Goal: Information Seeking & Learning: Learn about a topic

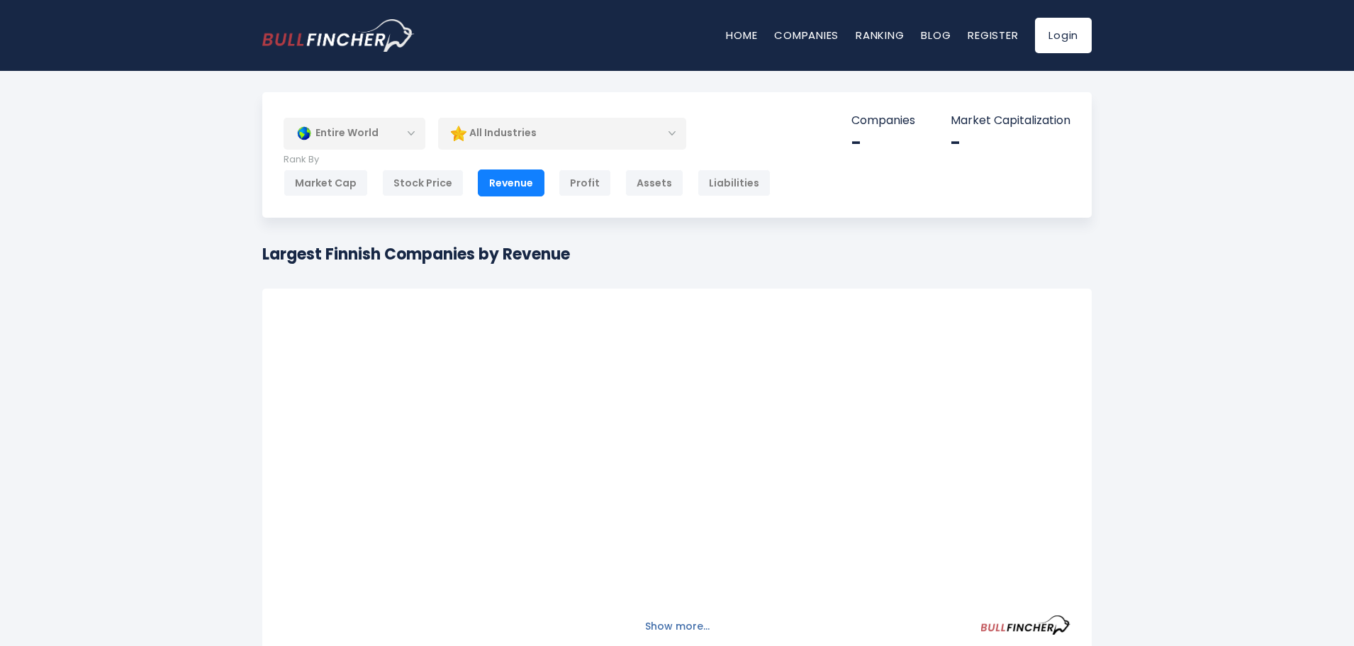
click at [678, 627] on button "Show more..." at bounding box center [678, 626] width 82 height 23
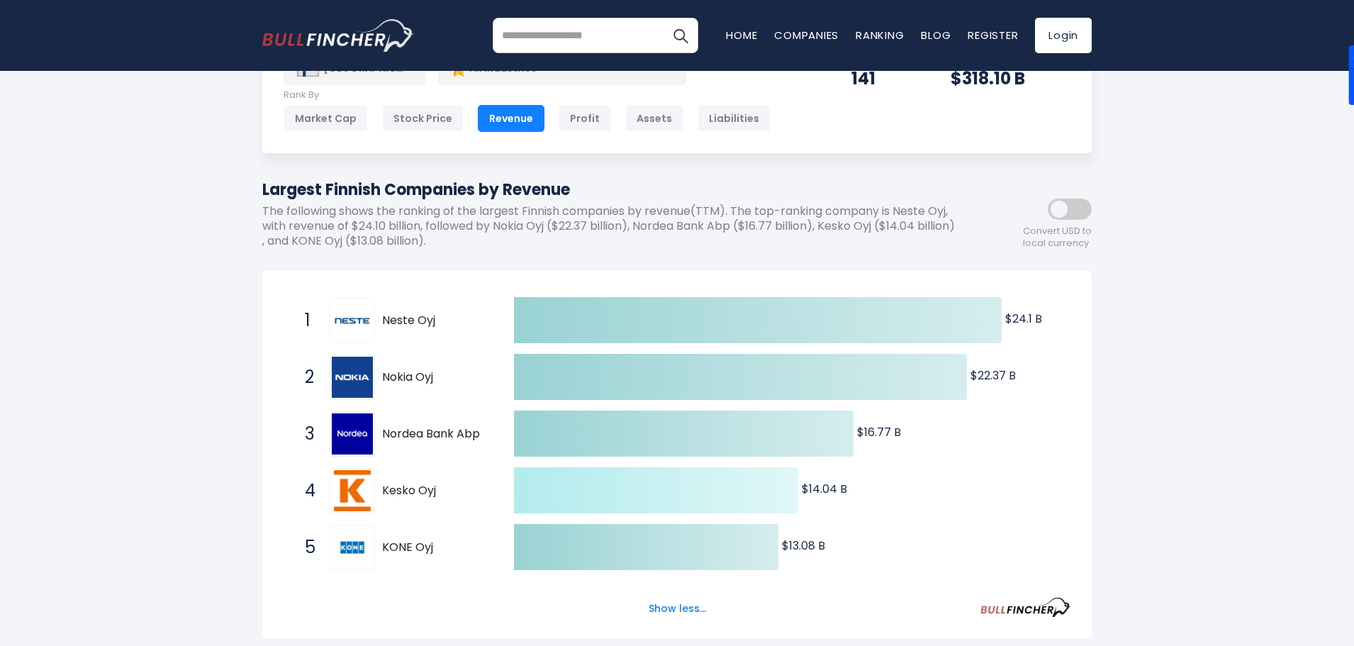
scroll to position [142, 0]
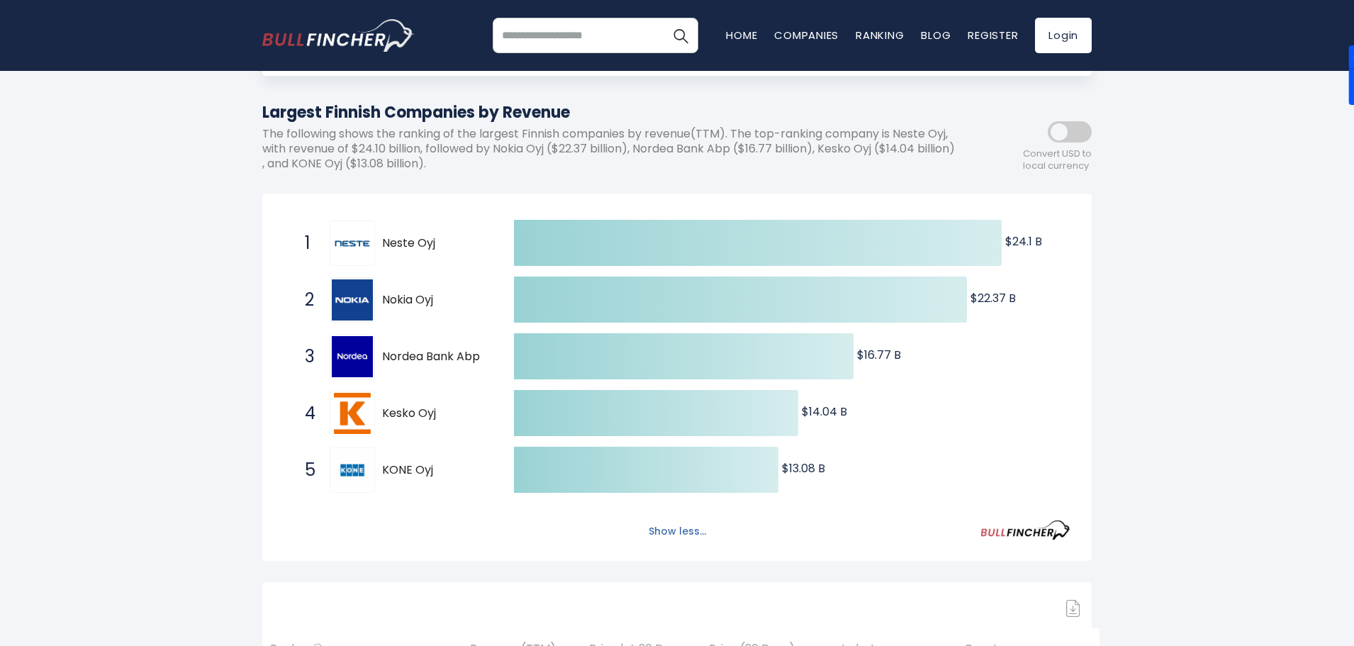
click at [683, 530] on button "Show less..." at bounding box center [677, 531] width 74 height 23
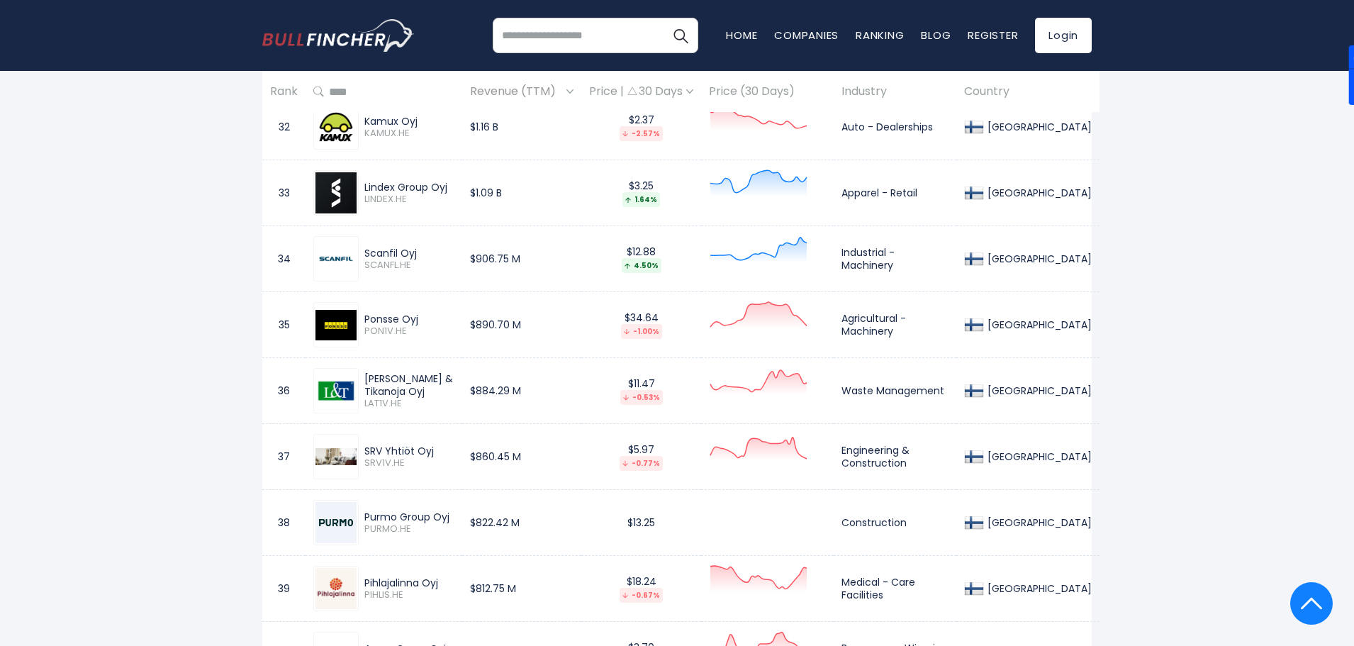
scroll to position [2977, 0]
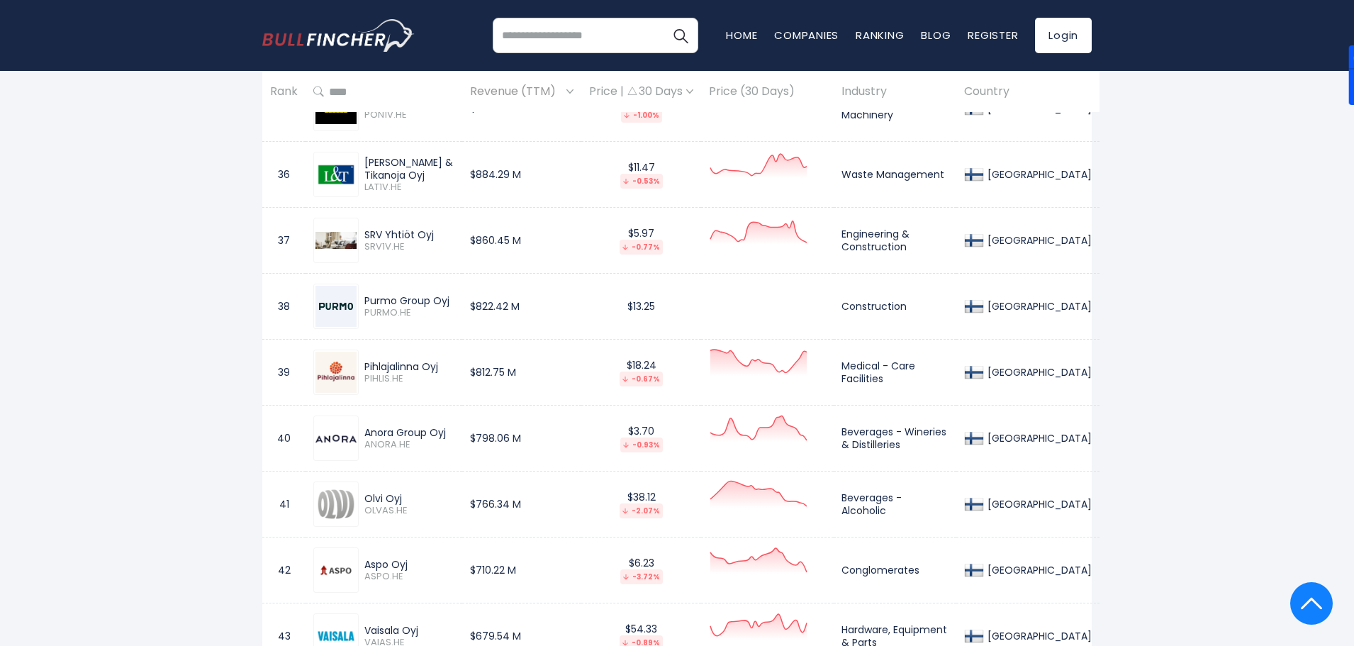
drag, startPoint x: 449, startPoint y: 432, endPoint x: 366, endPoint y: 437, distance: 83.8
click at [366, 437] on div "Anora Group Oyj" at bounding box center [409, 432] width 90 height 13
drag, startPoint x: 412, startPoint y: 445, endPoint x: 353, endPoint y: 435, distance: 59.7
click at [353, 435] on img at bounding box center [335, 439] width 41 height 8
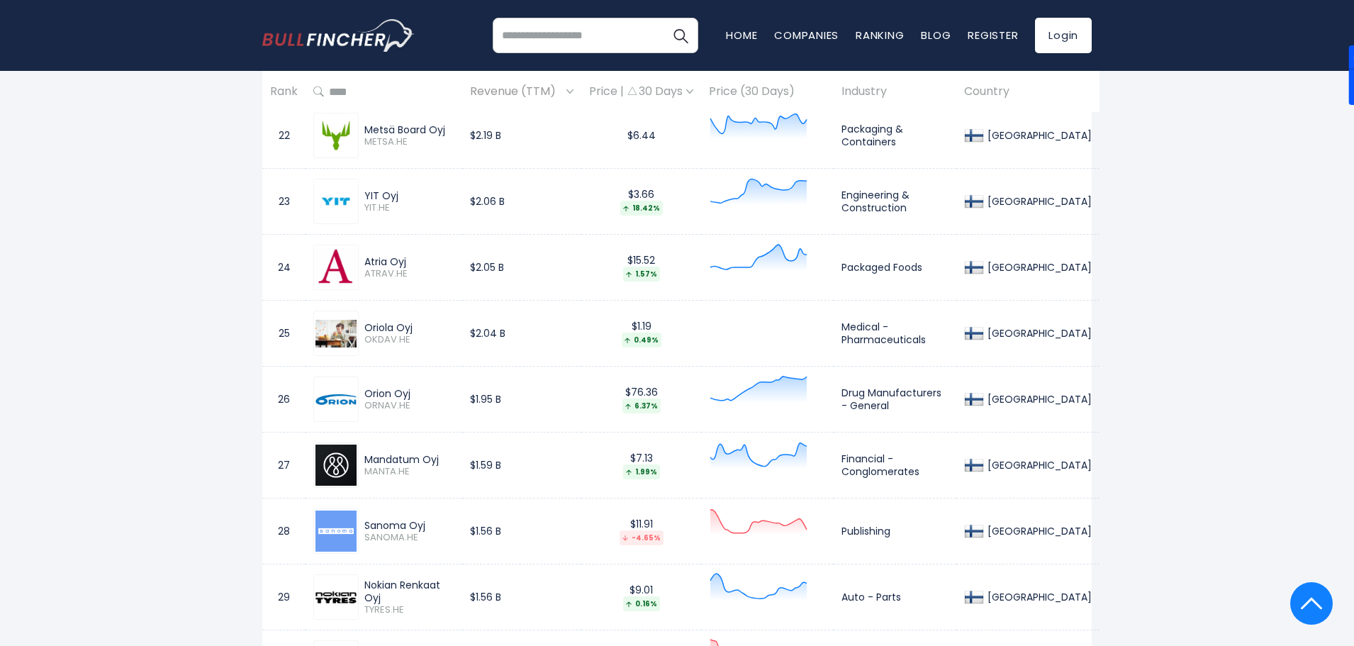
scroll to position [0, 0]
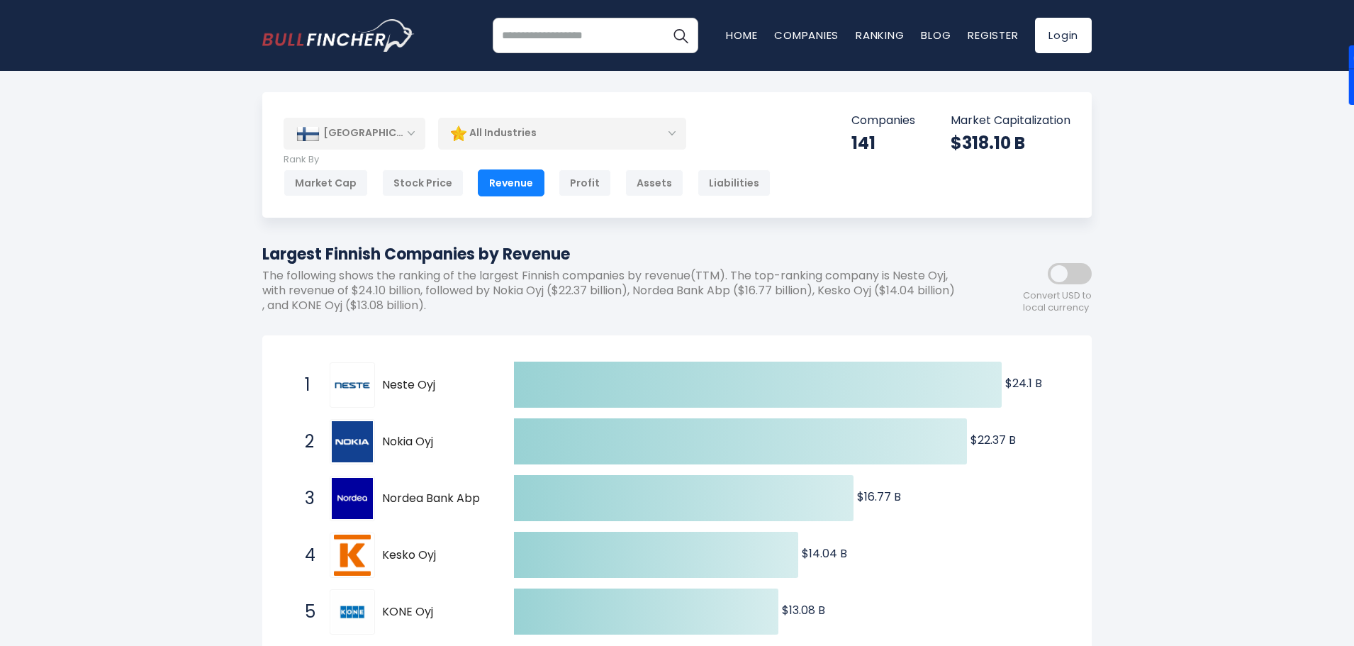
click at [369, 134] on div "[GEOGRAPHIC_DATA]" at bounding box center [355, 133] width 142 height 31
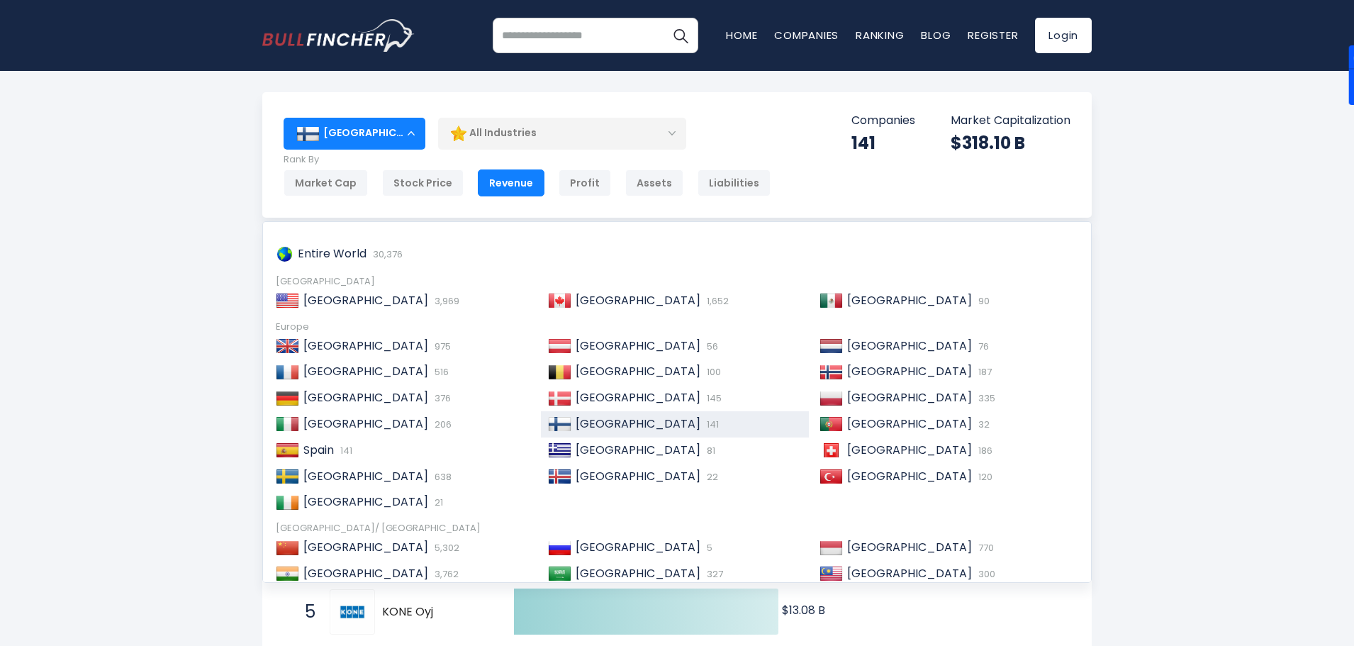
click at [579, 124] on div "All Industries" at bounding box center [562, 133] width 248 height 33
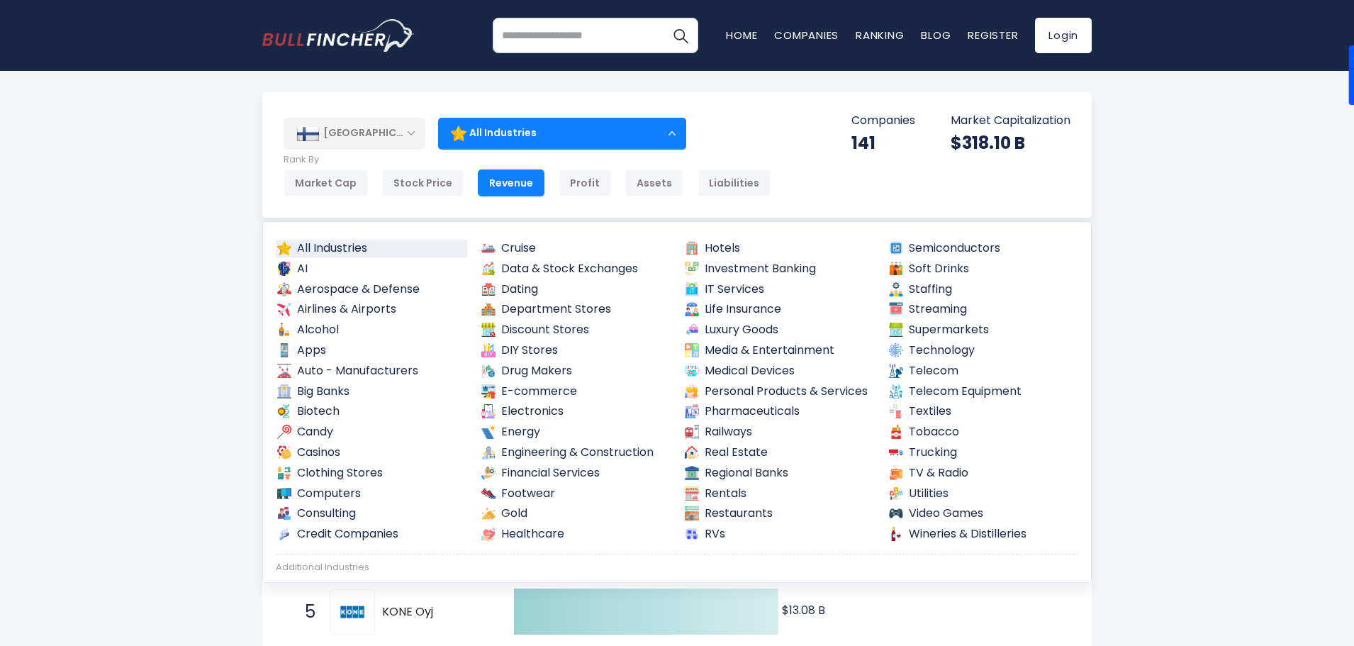
click at [376, 247] on link "All Industries" at bounding box center [371, 249] width 191 height 18
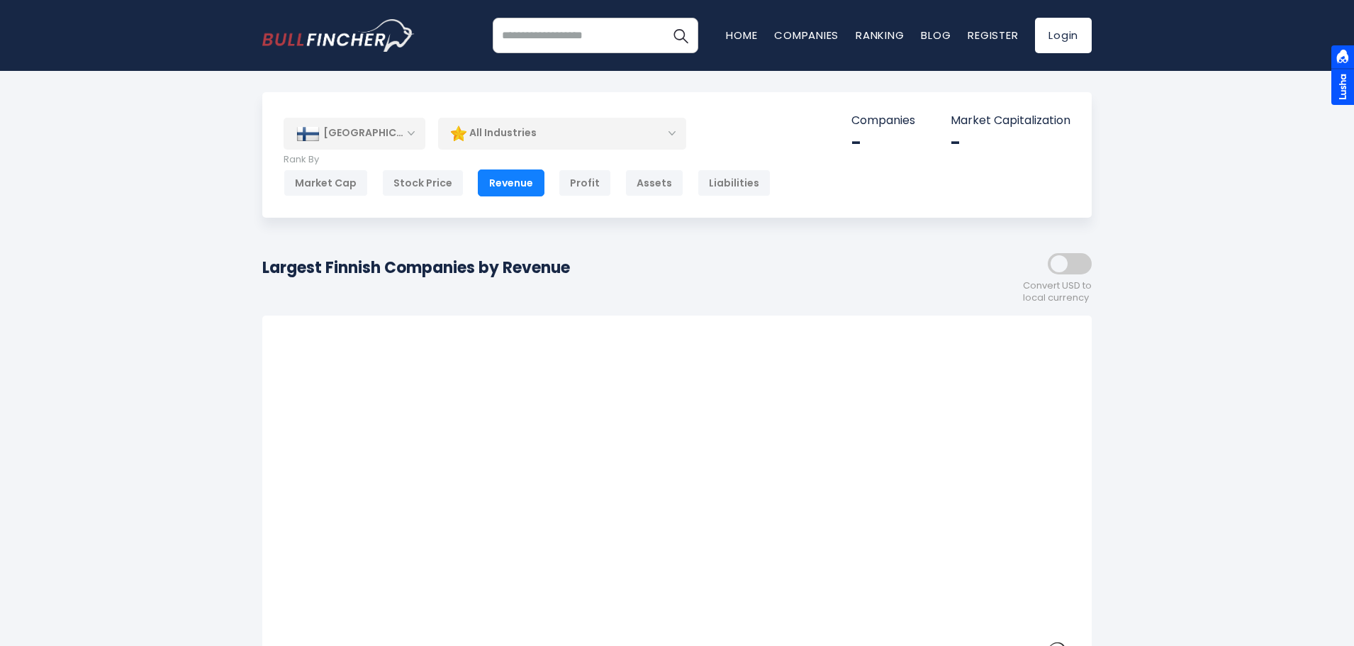
click at [396, 128] on div "[GEOGRAPHIC_DATA]" at bounding box center [355, 133] width 142 height 31
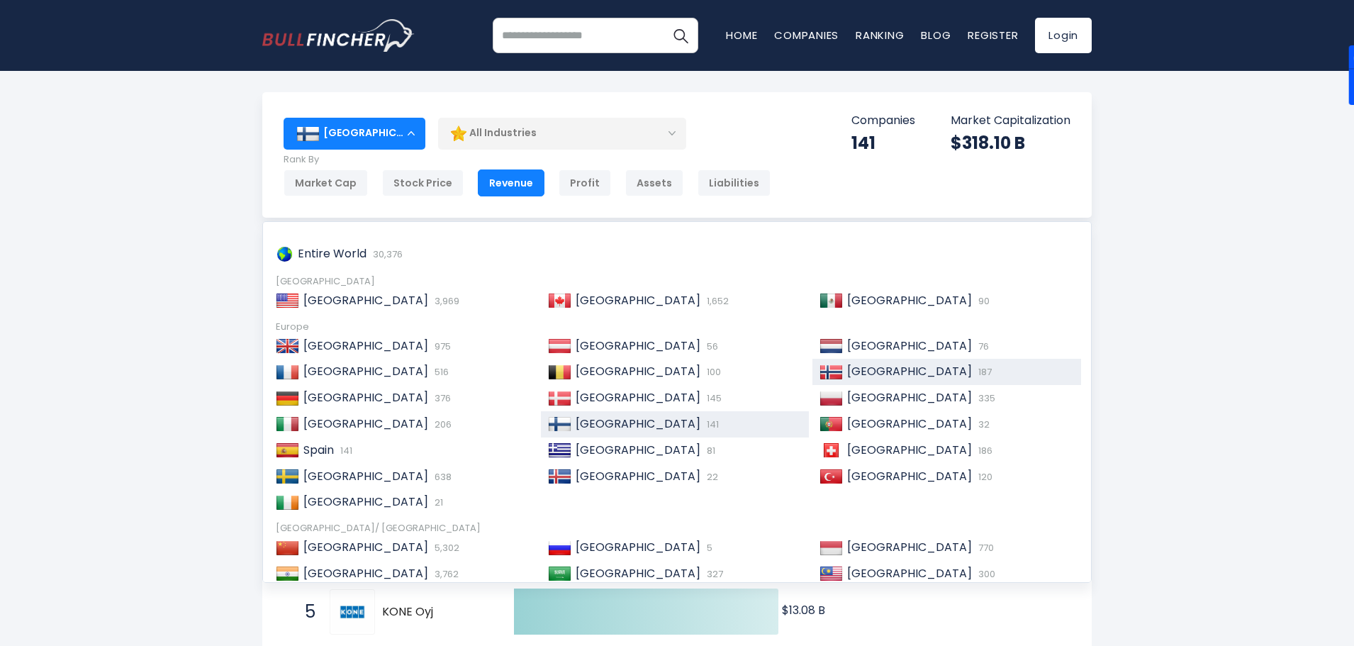
click at [828, 368] on img at bounding box center [830, 372] width 23 height 14
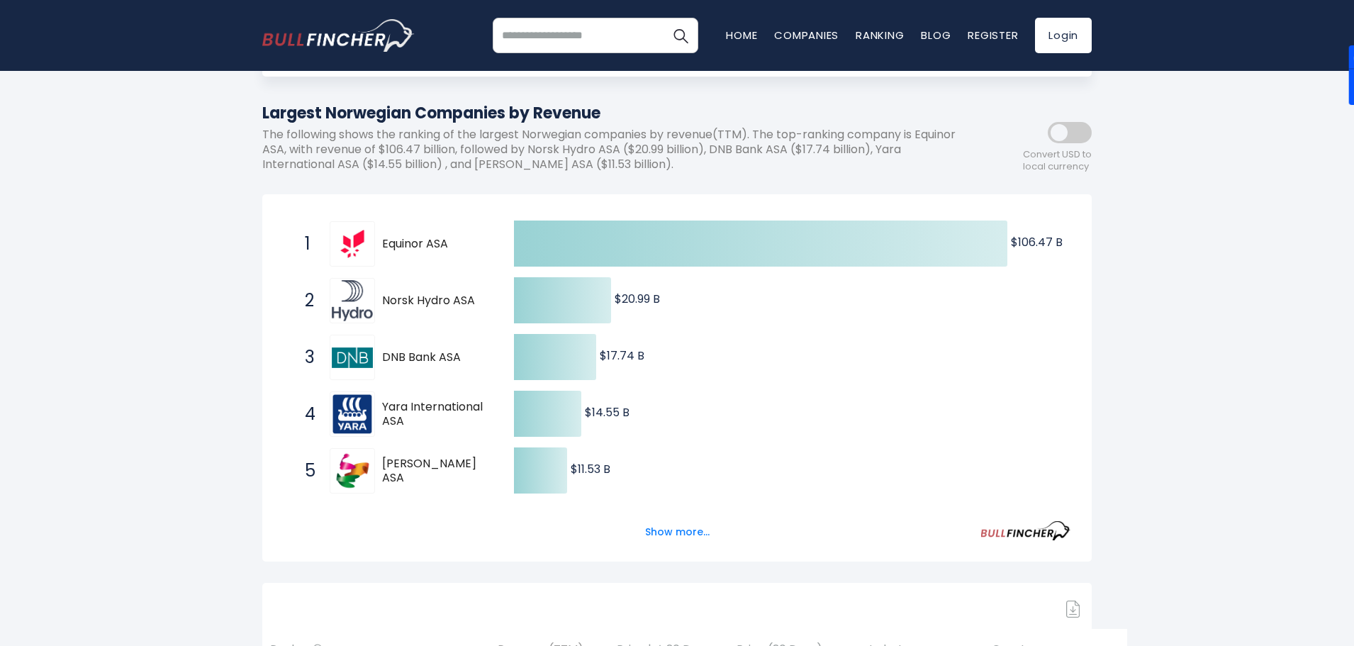
scroll to position [142, 0]
click at [676, 527] on button "Show more..." at bounding box center [678, 531] width 82 height 23
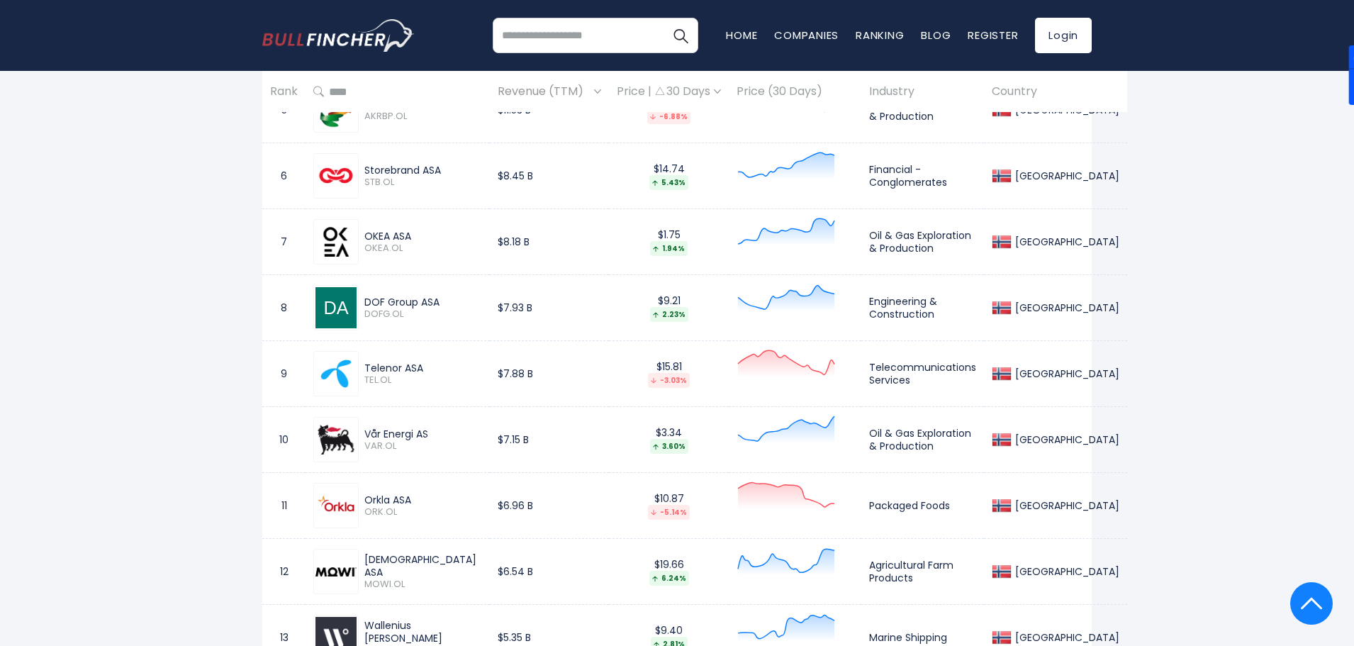
scroll to position [1347, 0]
